Goal: Transaction & Acquisition: Purchase product/service

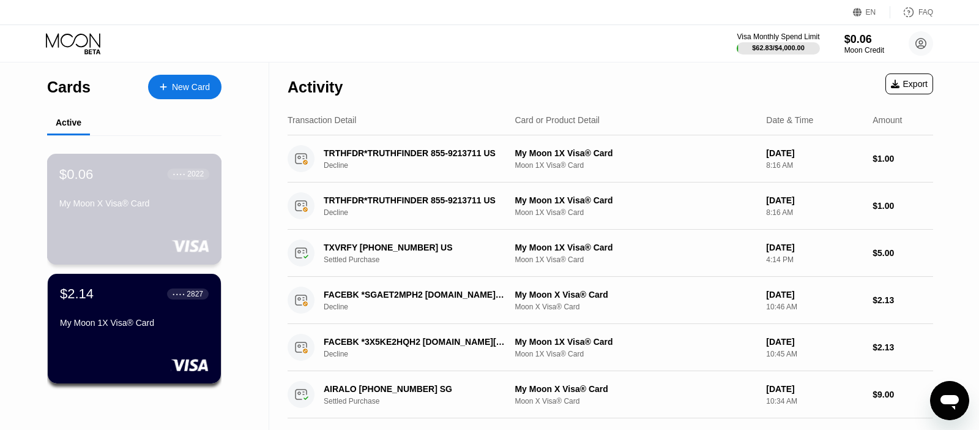
click at [130, 239] on div "$0.06 ● ● ● ● 2022 My Moon X Visa® Card" at bounding box center [134, 209] width 175 height 111
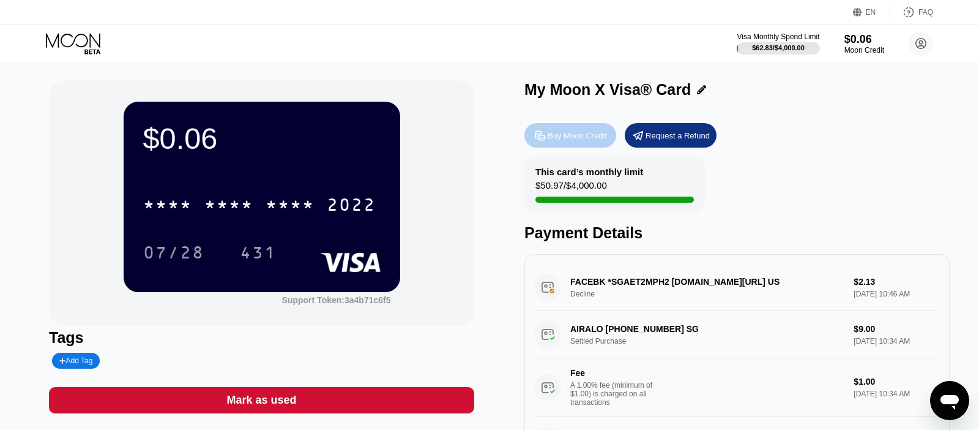
click at [559, 133] on div "Buy Moon Credit" at bounding box center [577, 135] width 59 height 10
type input "0"
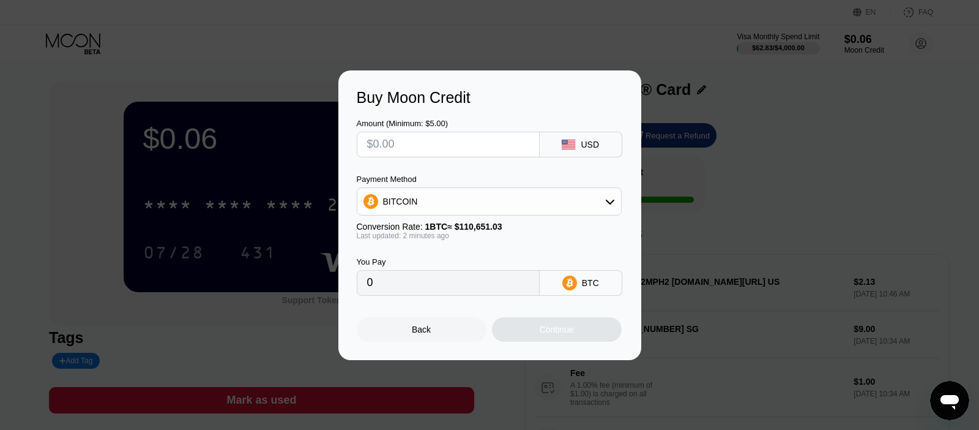
click at [471, 198] on div "BITCOIN" at bounding box center [489, 201] width 264 height 24
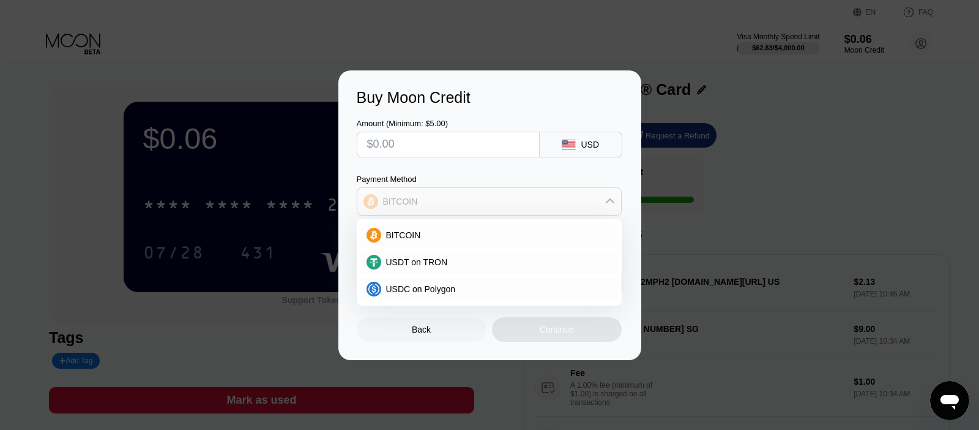
click at [471, 198] on div "BITCOIN" at bounding box center [489, 201] width 264 height 24
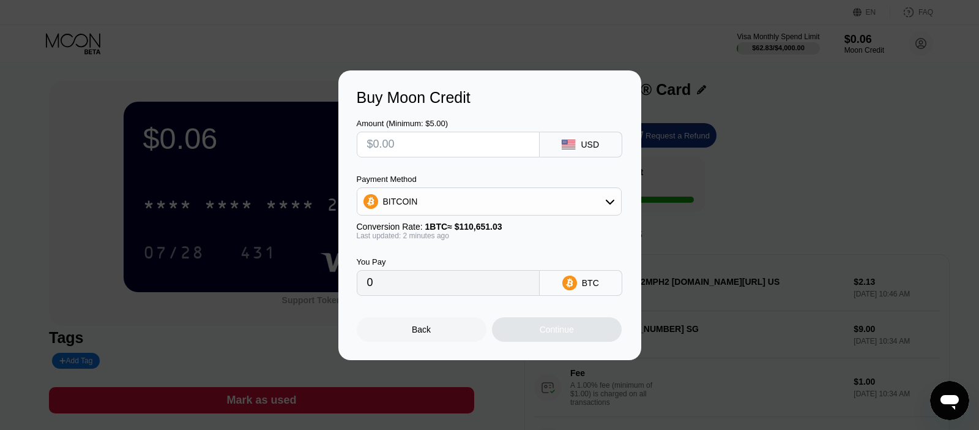
click at [453, 146] on input "text" at bounding box center [448, 144] width 162 height 24
type input "$20"
type input "0.00018075"
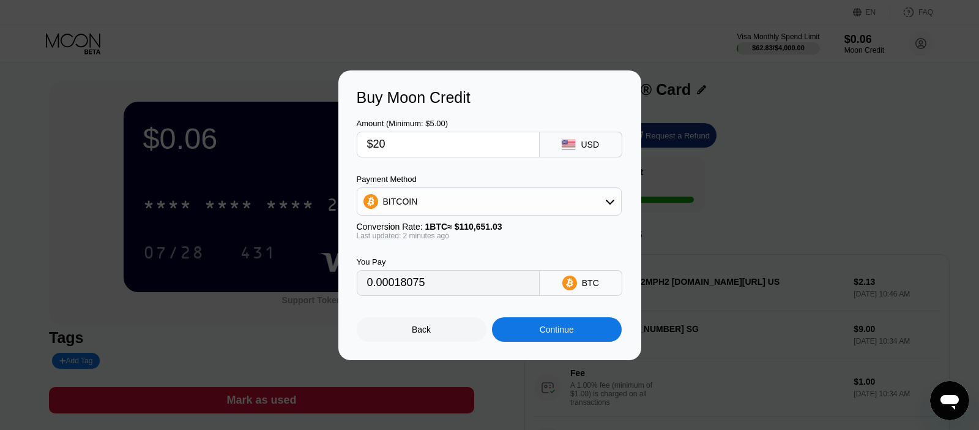
type input "$20"
type input "0.00018068"
